Goal: Navigation & Orientation: Find specific page/section

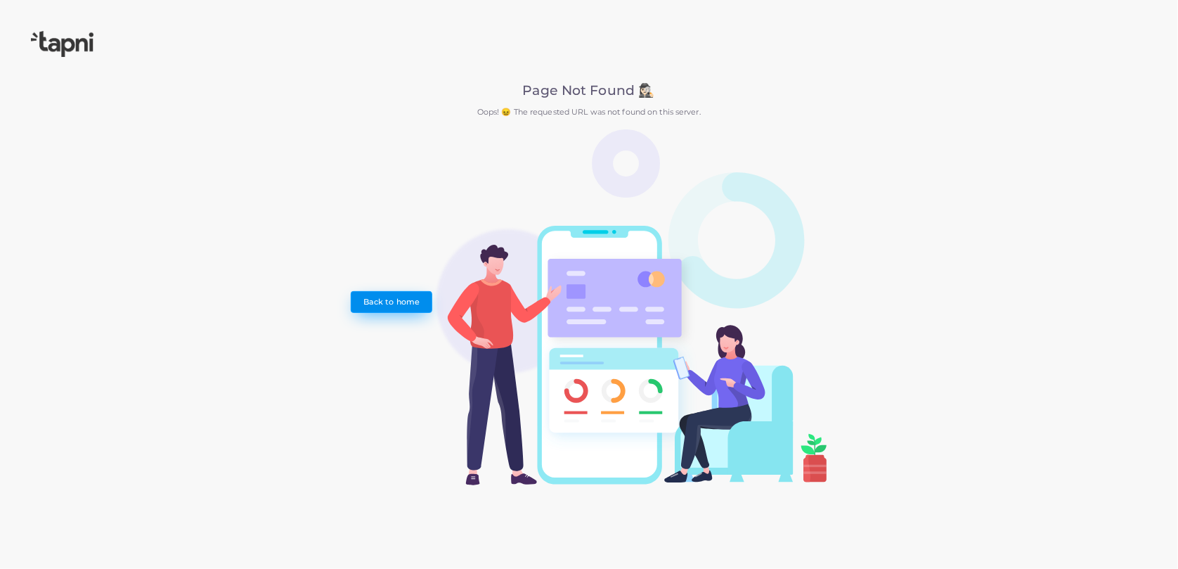
click at [391, 311] on link "Back to home" at bounding box center [391, 301] width 81 height 21
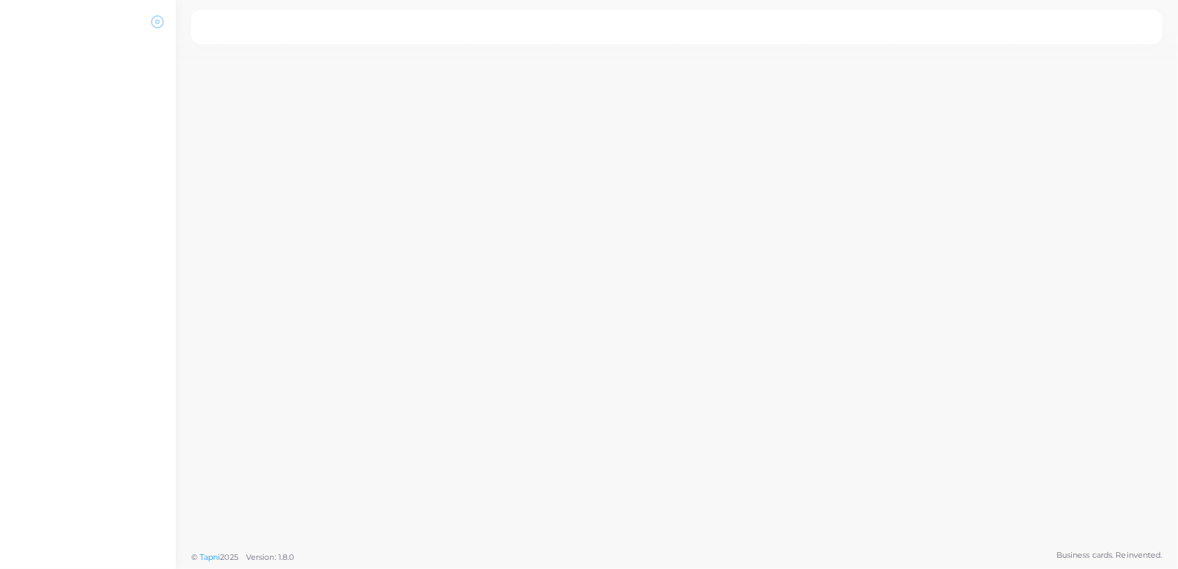
click at [162, 25] on circle at bounding box center [158, 22] width 12 height 12
drag, startPoint x: 239, startPoint y: 119, endPoint x: 1137, endPoint y: 400, distance: 941.0
click at [932, 453] on div "© Tapni 2025 Version: 1.8.0 Business cards. Reinvented." at bounding box center [589, 284] width 1178 height 569
click at [154, 22] on icon at bounding box center [157, 22] width 14 height 14
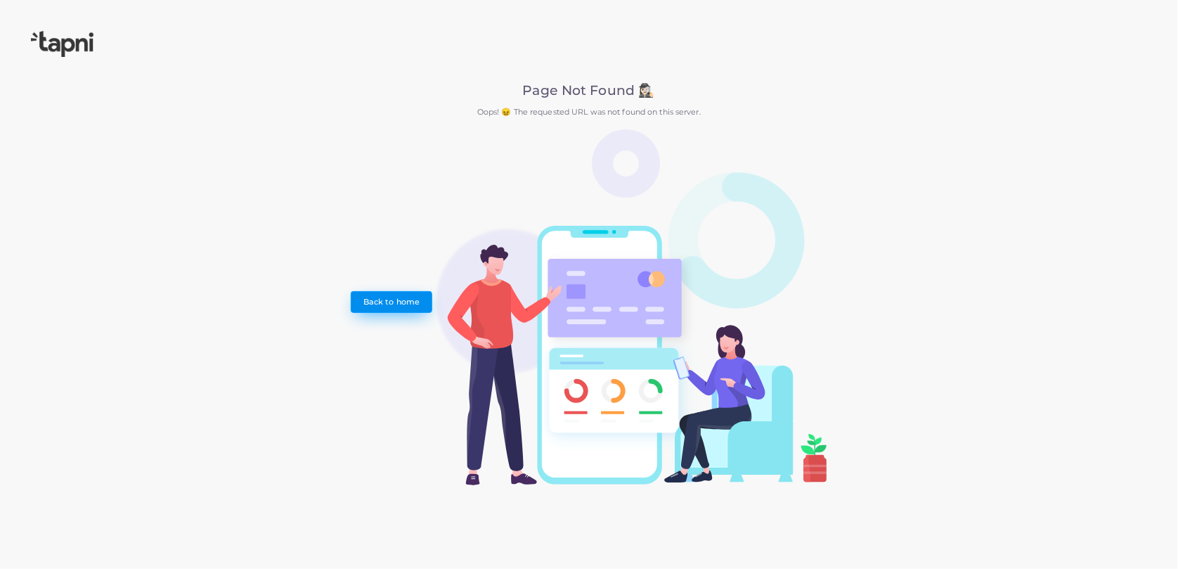
click at [404, 299] on link "Back to home" at bounding box center [391, 301] width 81 height 21
